Goal: Navigation & Orientation: Find specific page/section

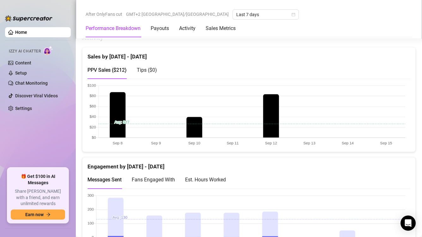
scroll to position [442, 0]
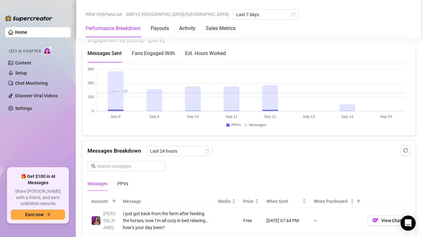
click at [344, 108] on canvas at bounding box center [246, 98] width 318 height 63
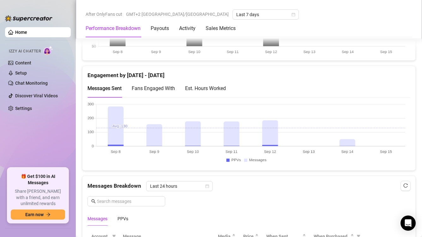
scroll to position [379, 0]
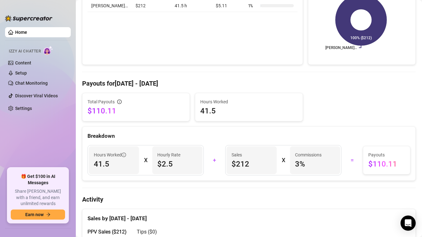
scroll to position [158, 0]
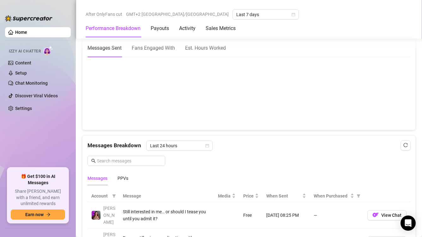
scroll to position [410, 0]
